Goal: Find specific page/section: Find specific page/section

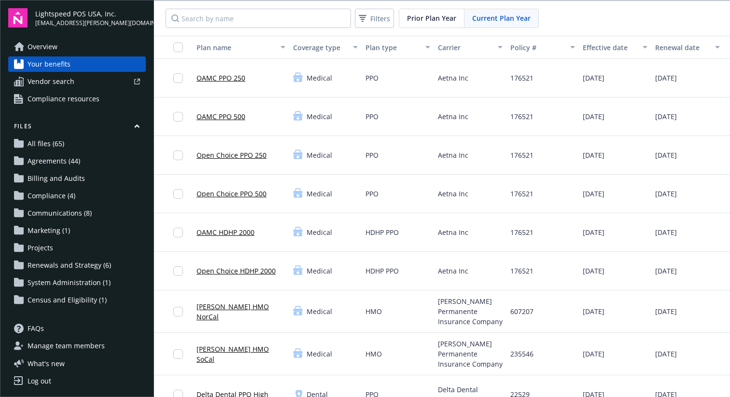
click at [74, 141] on link "All files (65)" at bounding box center [77, 143] width 138 height 15
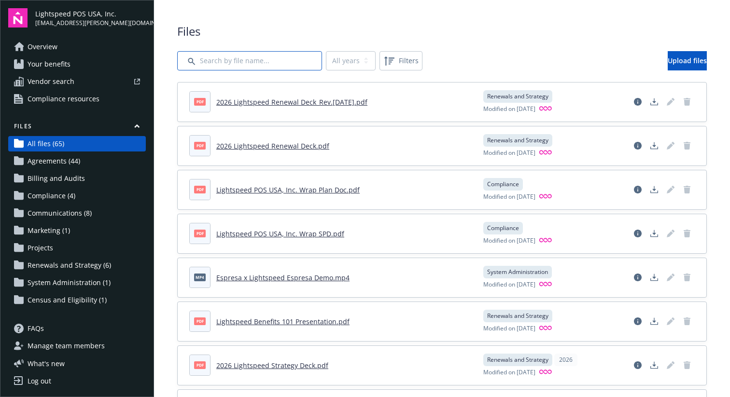
click at [236, 60] on input "Search by file name..." at bounding box center [249, 60] width 145 height 19
type input "PEPY"
